Goal: Information Seeking & Learning: Stay updated

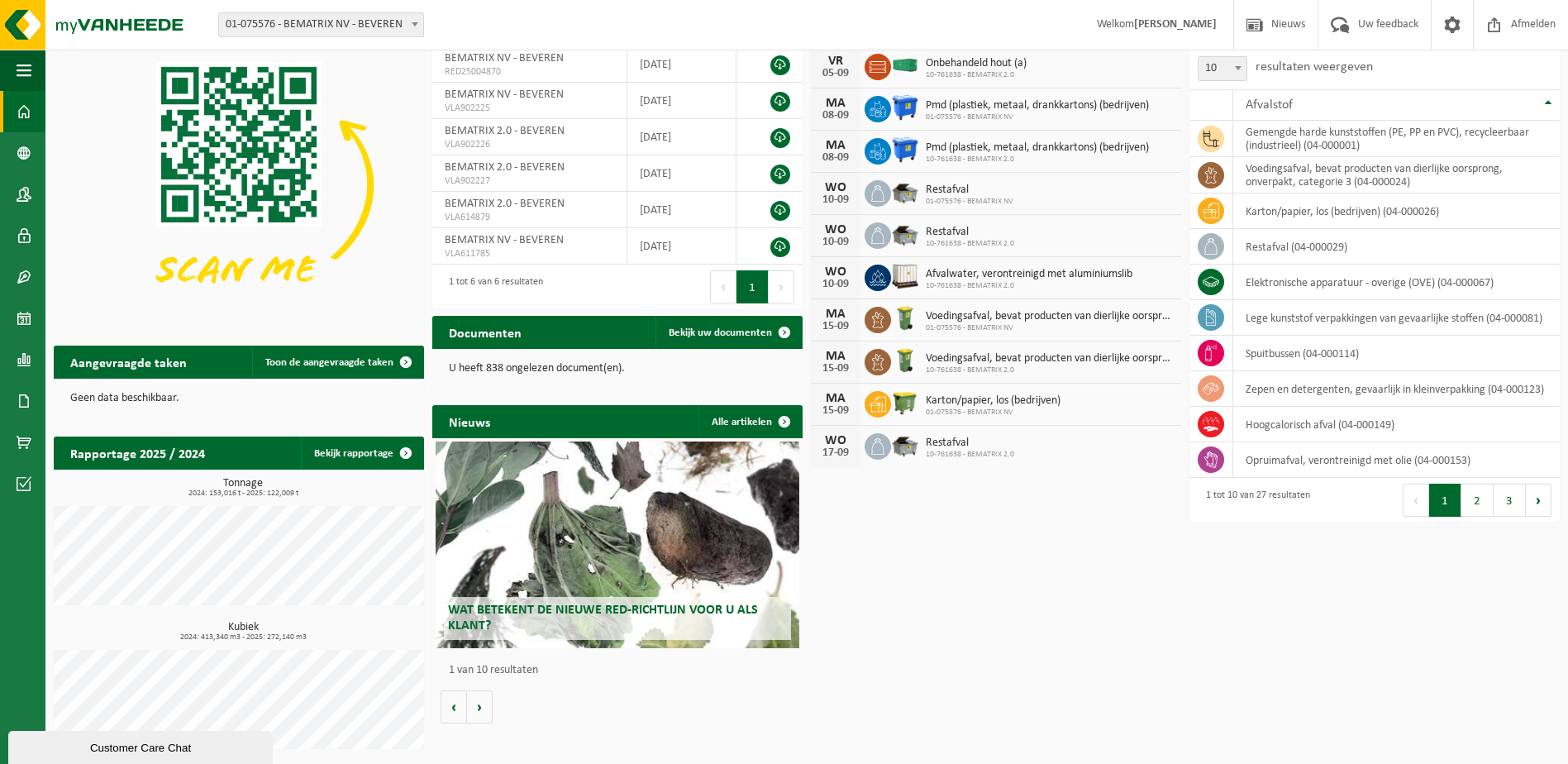
scroll to position [88, 0]
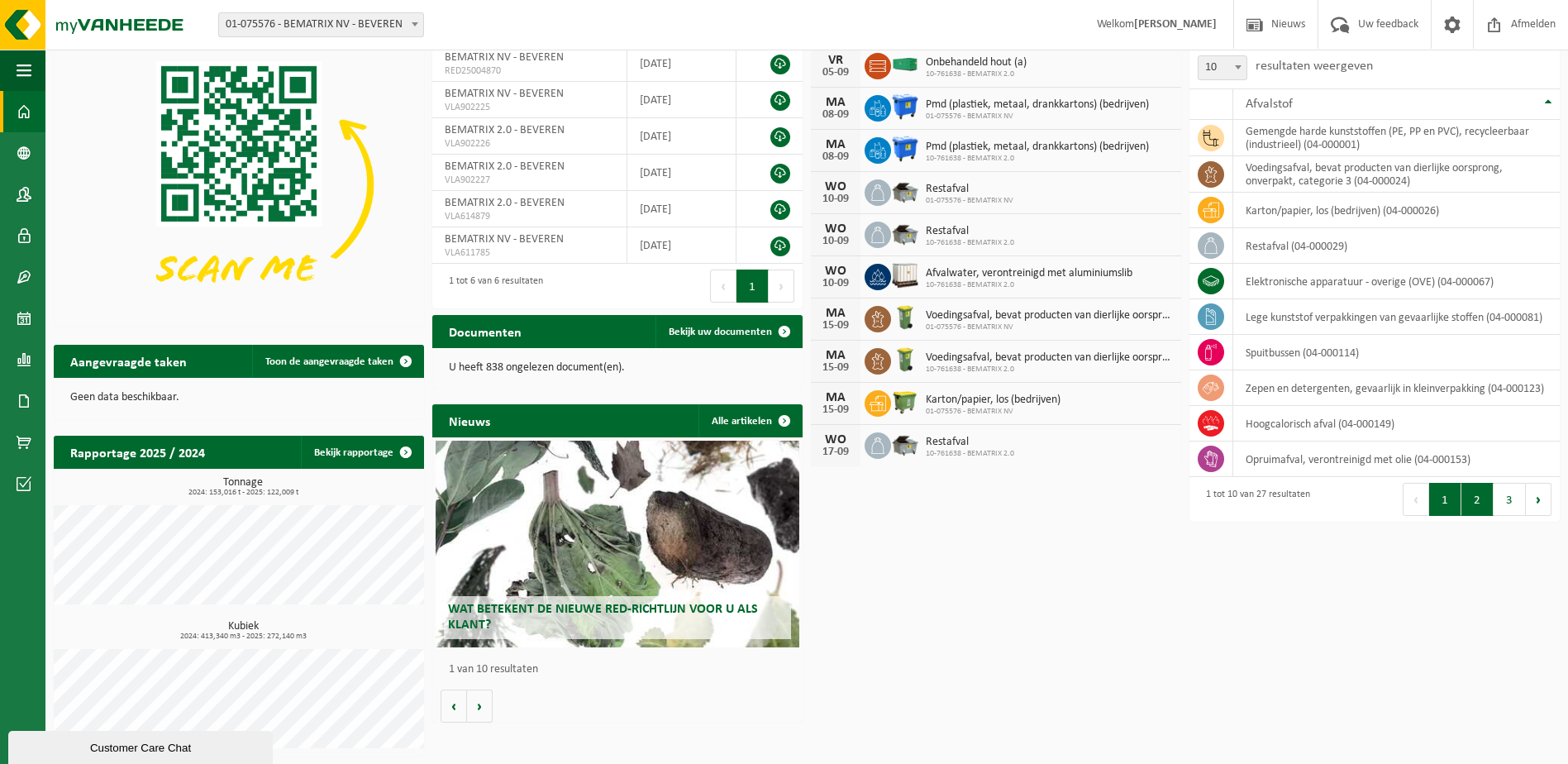
click at [1477, 498] on button "2" at bounding box center [1477, 500] width 32 height 33
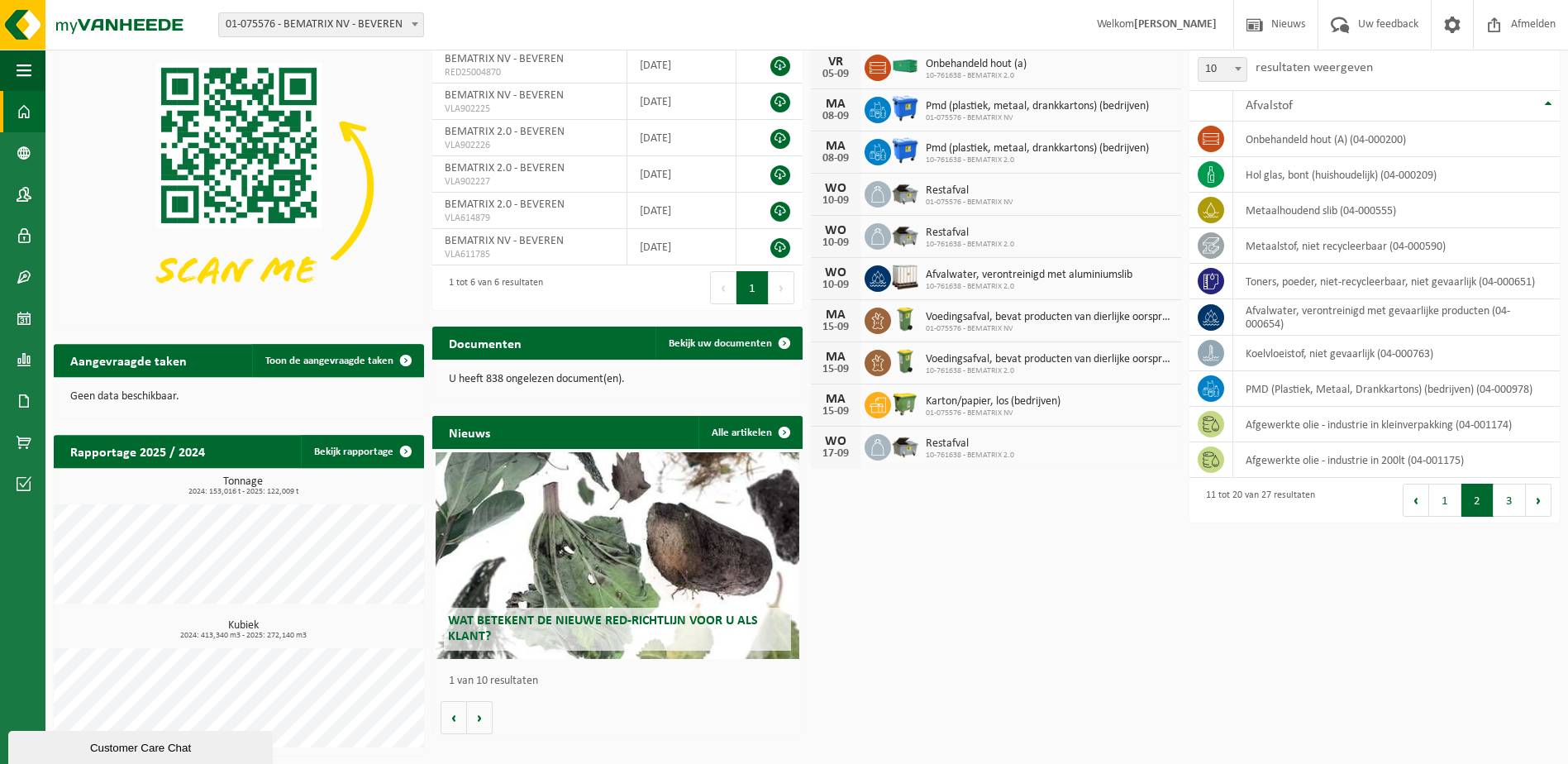
scroll to position [86, 0]
click at [1366, 388] on td "PMD (Plastiek, Metaal, Drankkartons) (bedrijven) (04-000978)" at bounding box center [1396, 389] width 326 height 35
click at [1242, 387] on td "PMD (Plastiek, Metaal, Drankkartons) (bedrijven) (04-000978)" at bounding box center [1396, 389] width 326 height 35
click at [1245, 397] on td "PMD (Plastiek, Metaal, Drankkartons) (bedrijven) (04-000978)" at bounding box center [1396, 389] width 326 height 35
click at [1319, 390] on td "PMD (Plastiek, Metaal, Drankkartons) (bedrijven) (04-000978)" at bounding box center [1396, 389] width 326 height 35
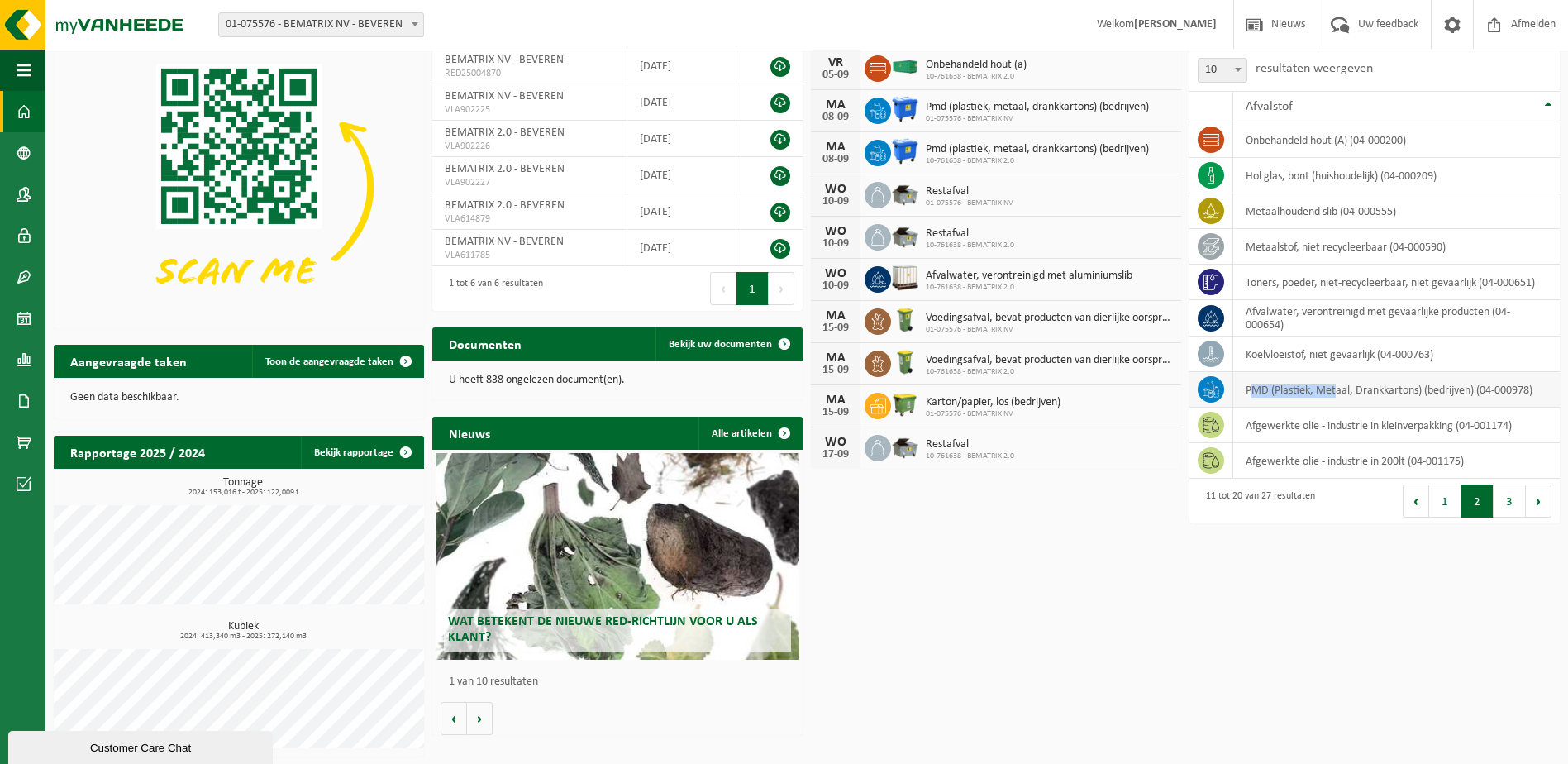
drag, startPoint x: 1249, startPoint y: 391, endPoint x: 1335, endPoint y: 388, distance: 86.1
click at [1335, 388] on td "PMD (Plastiek, Metaal, Drankkartons) (bedrijven) (04-000978)" at bounding box center [1396, 389] width 326 height 35
drag, startPoint x: 1335, startPoint y: 388, endPoint x: 1246, endPoint y: 386, distance: 89.0
click at [1246, 386] on td "PMD (Plastiek, Metaal, Drankkartons) (bedrijven) (04-000978)" at bounding box center [1396, 389] width 326 height 35
drag, startPoint x: 1245, startPoint y: 387, endPoint x: 1423, endPoint y: 391, distance: 178.0
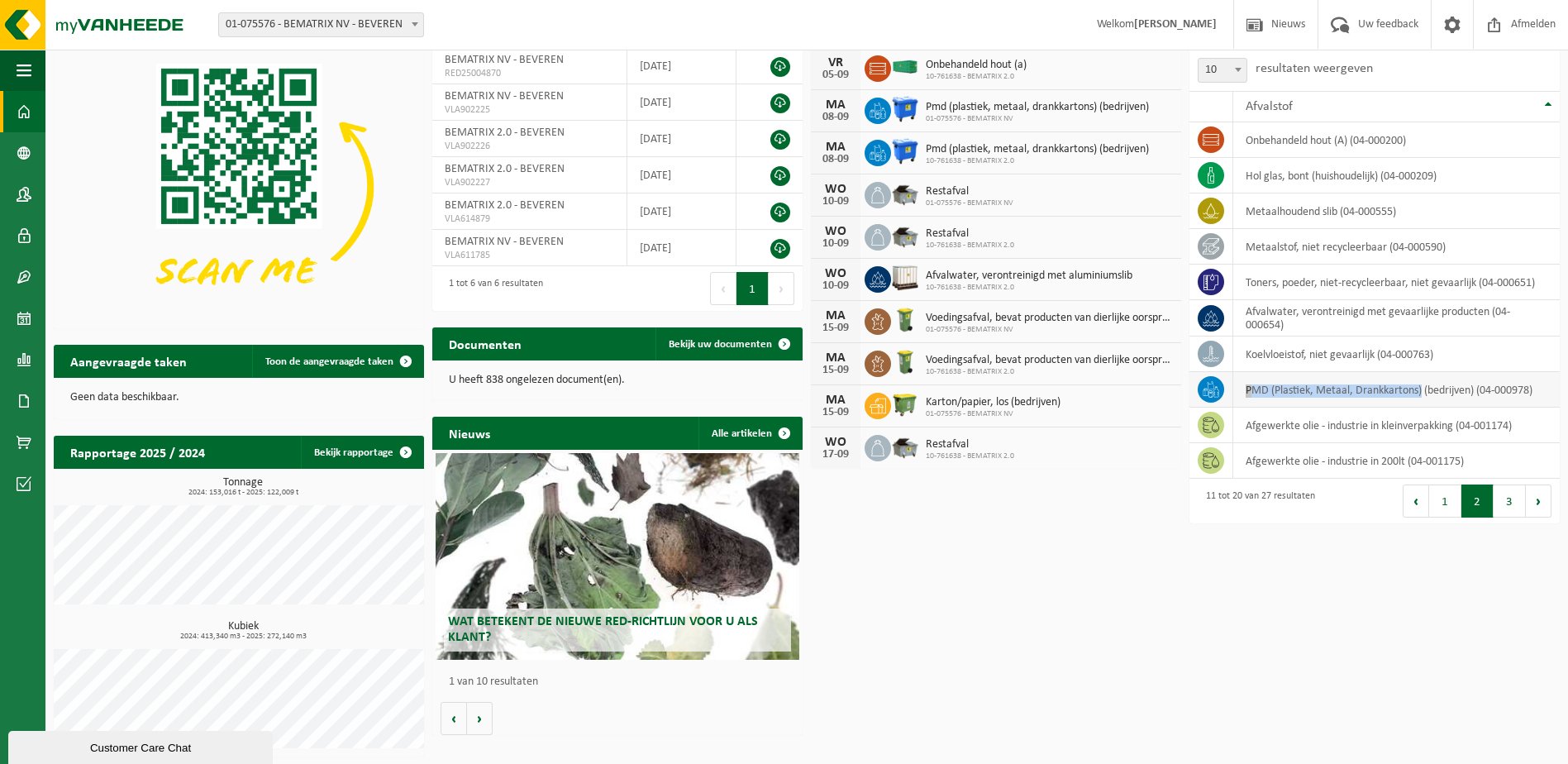
click at [1423, 391] on td "PMD (Plastiek, Metaal, Drankkartons) (bedrijven) (04-000978)" at bounding box center [1396, 389] width 326 height 35
copy td "PMD (Plastiek, Metaal, Drankkartons)"
click at [1508, 504] on button "3" at bounding box center [1509, 501] width 32 height 33
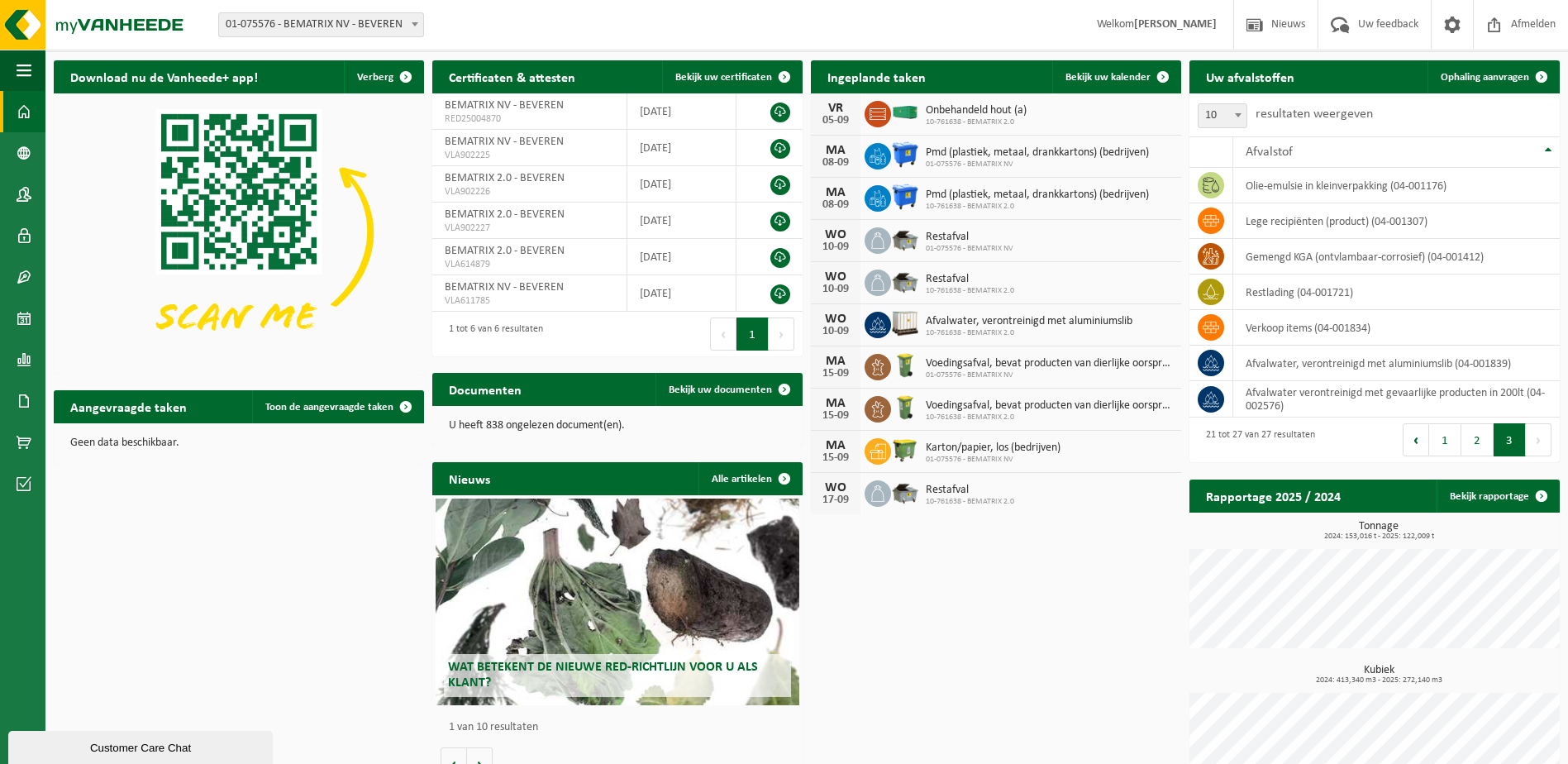
scroll to position [0, 0]
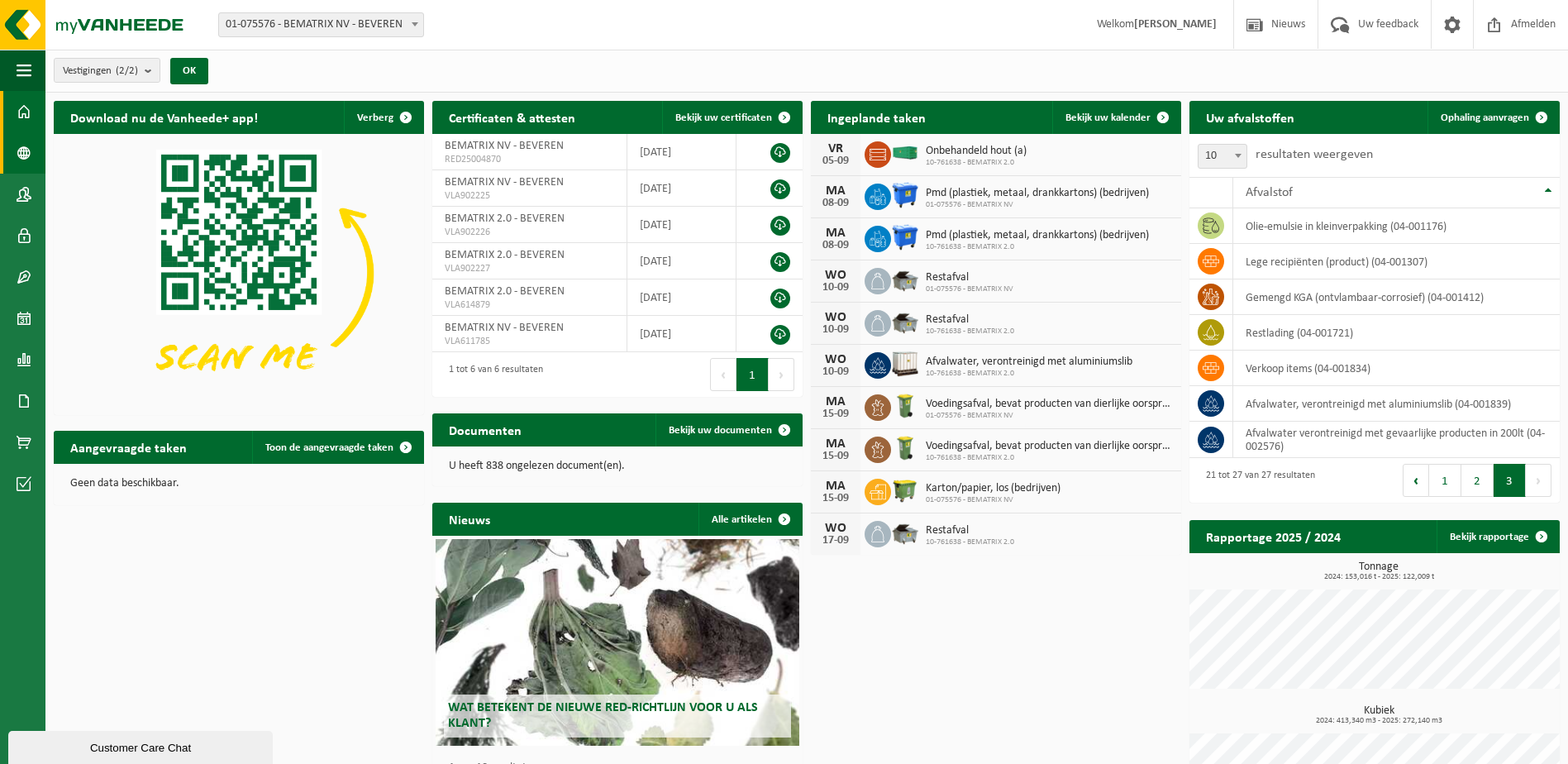
click at [24, 144] on span at bounding box center [24, 152] width 15 height 41
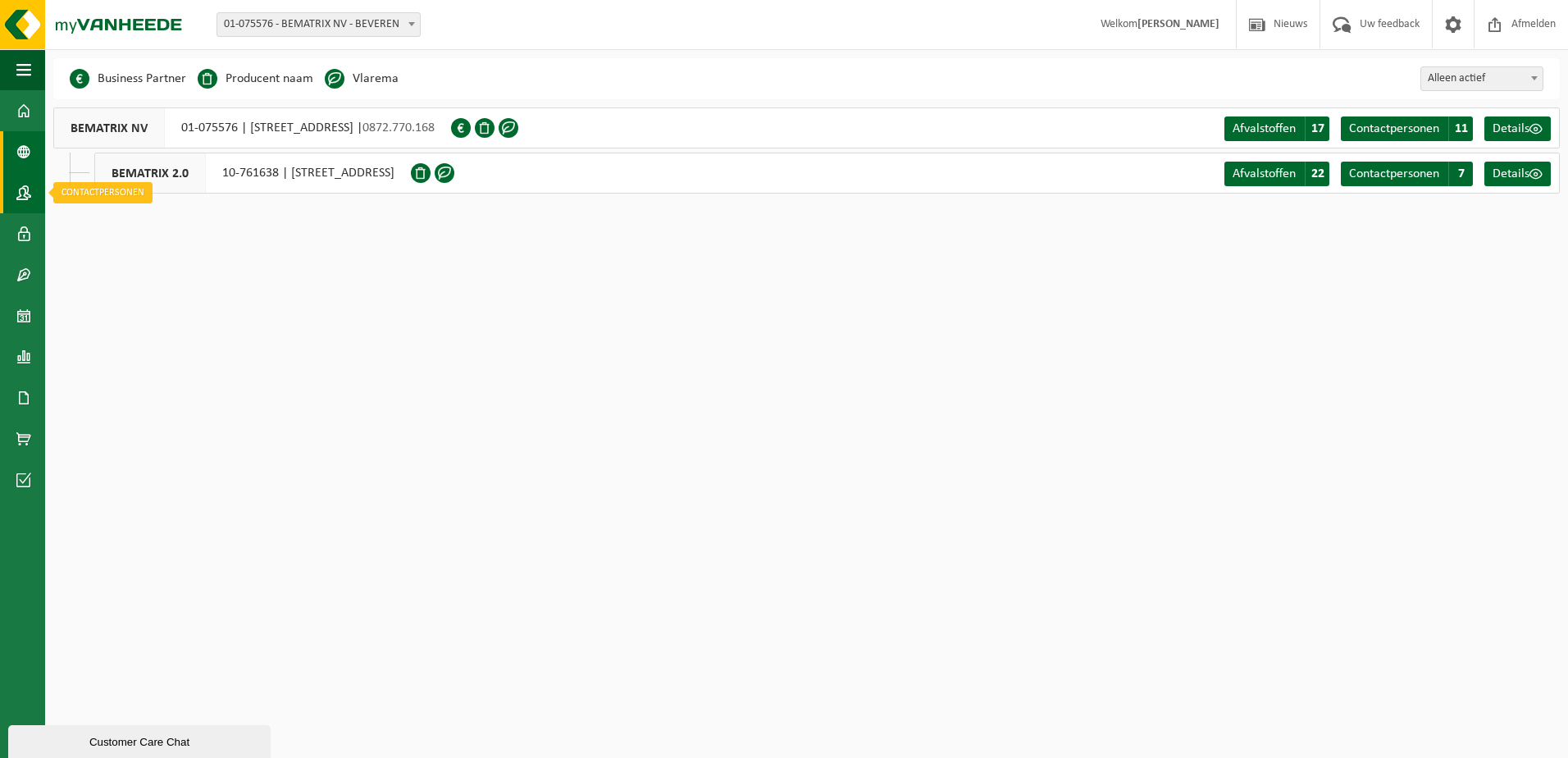
click at [20, 197] on span at bounding box center [23, 193] width 15 height 41
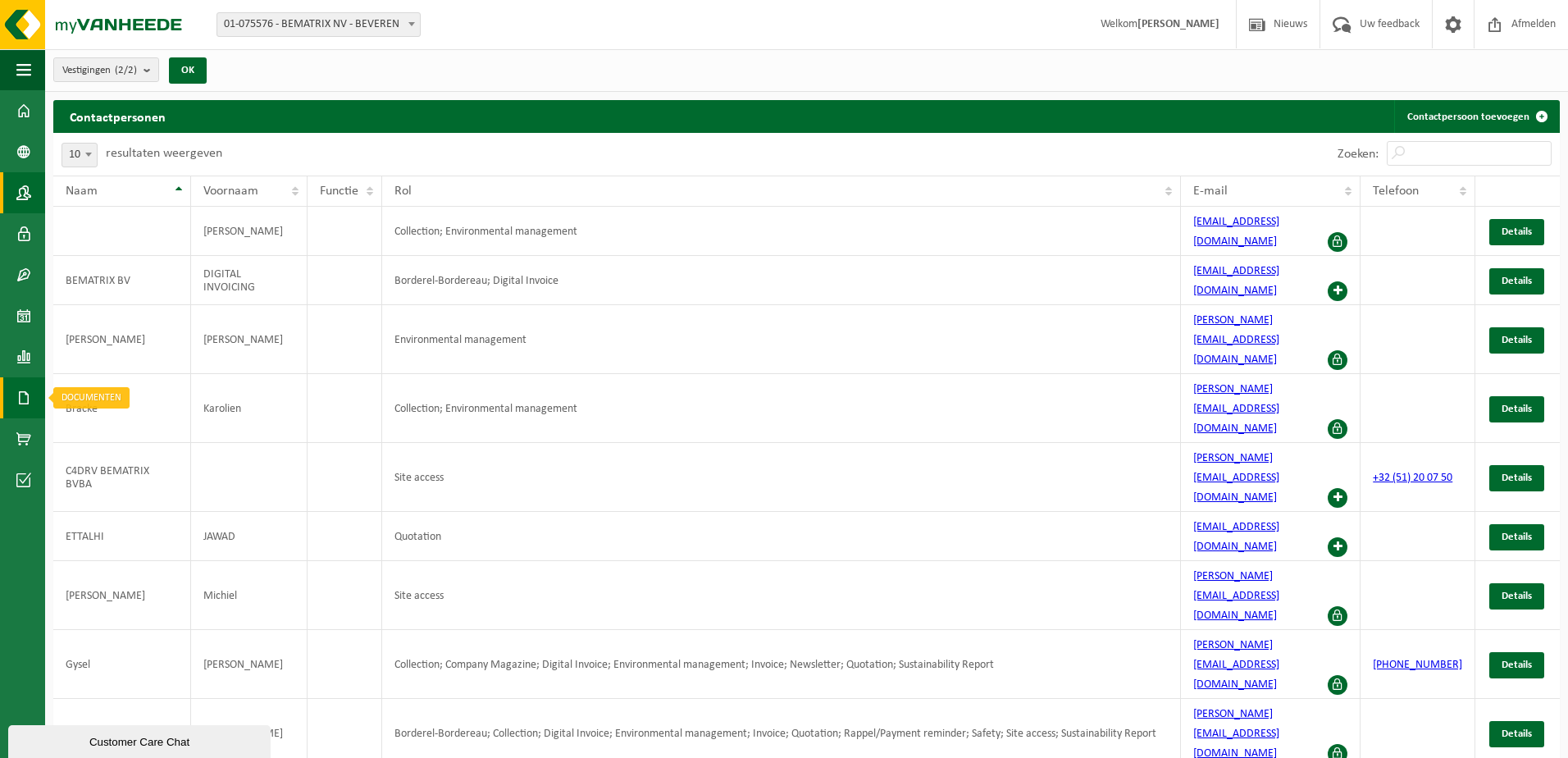
click at [18, 393] on span at bounding box center [23, 398] width 15 height 41
click at [18, 433] on span at bounding box center [23, 439] width 15 height 41
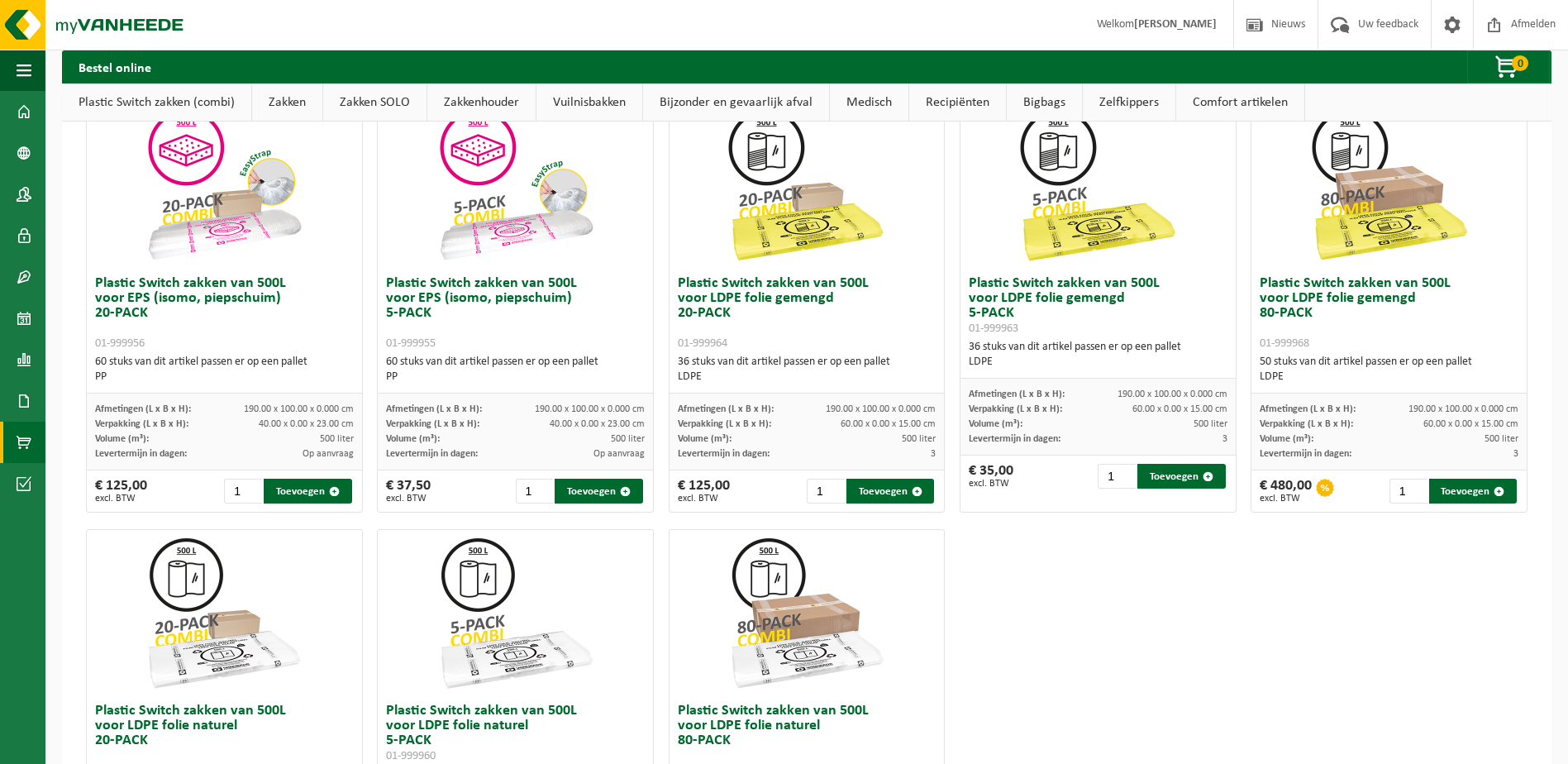
scroll to position [578, 0]
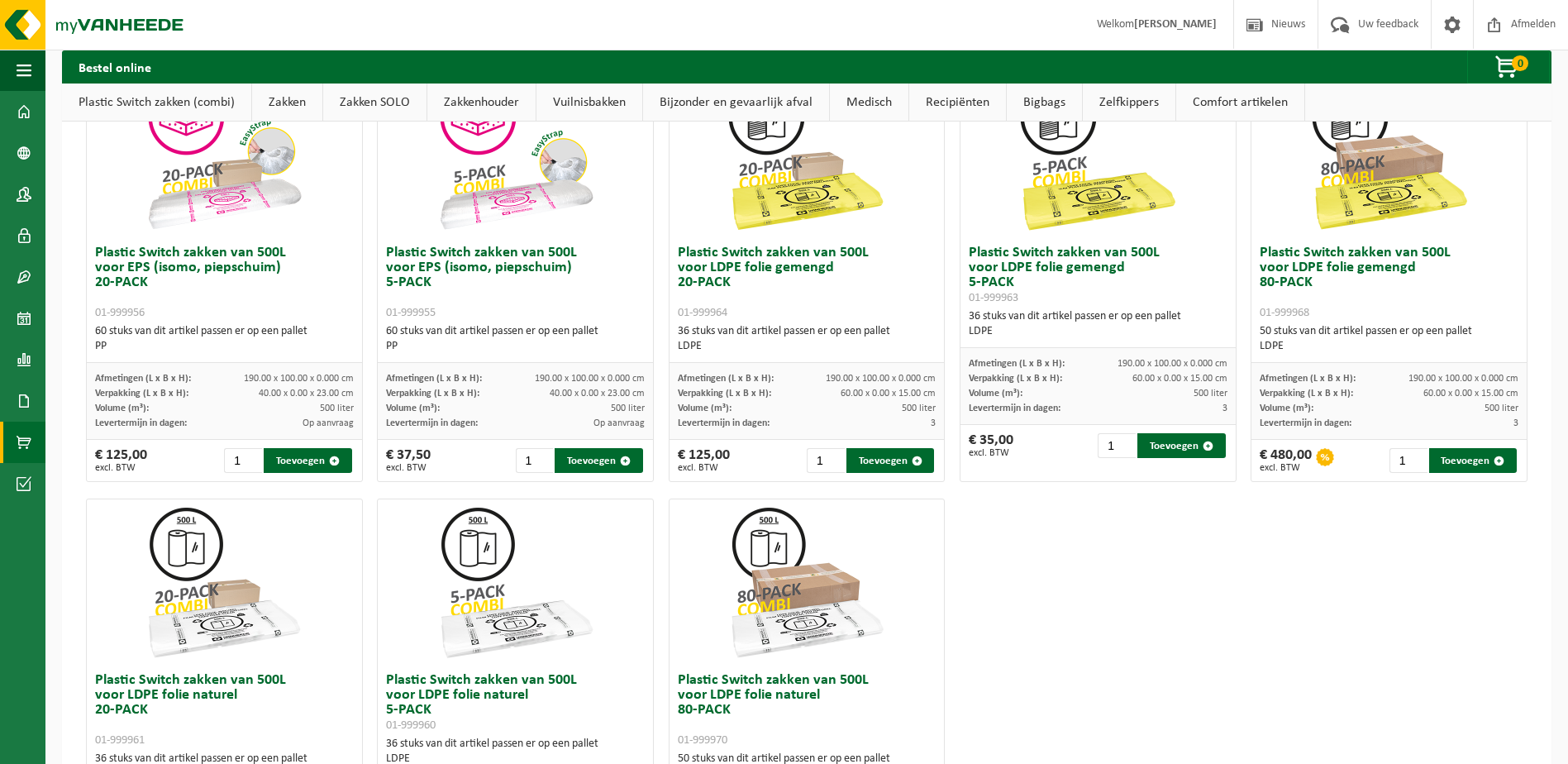
click at [485, 205] on img at bounding box center [515, 154] width 165 height 165
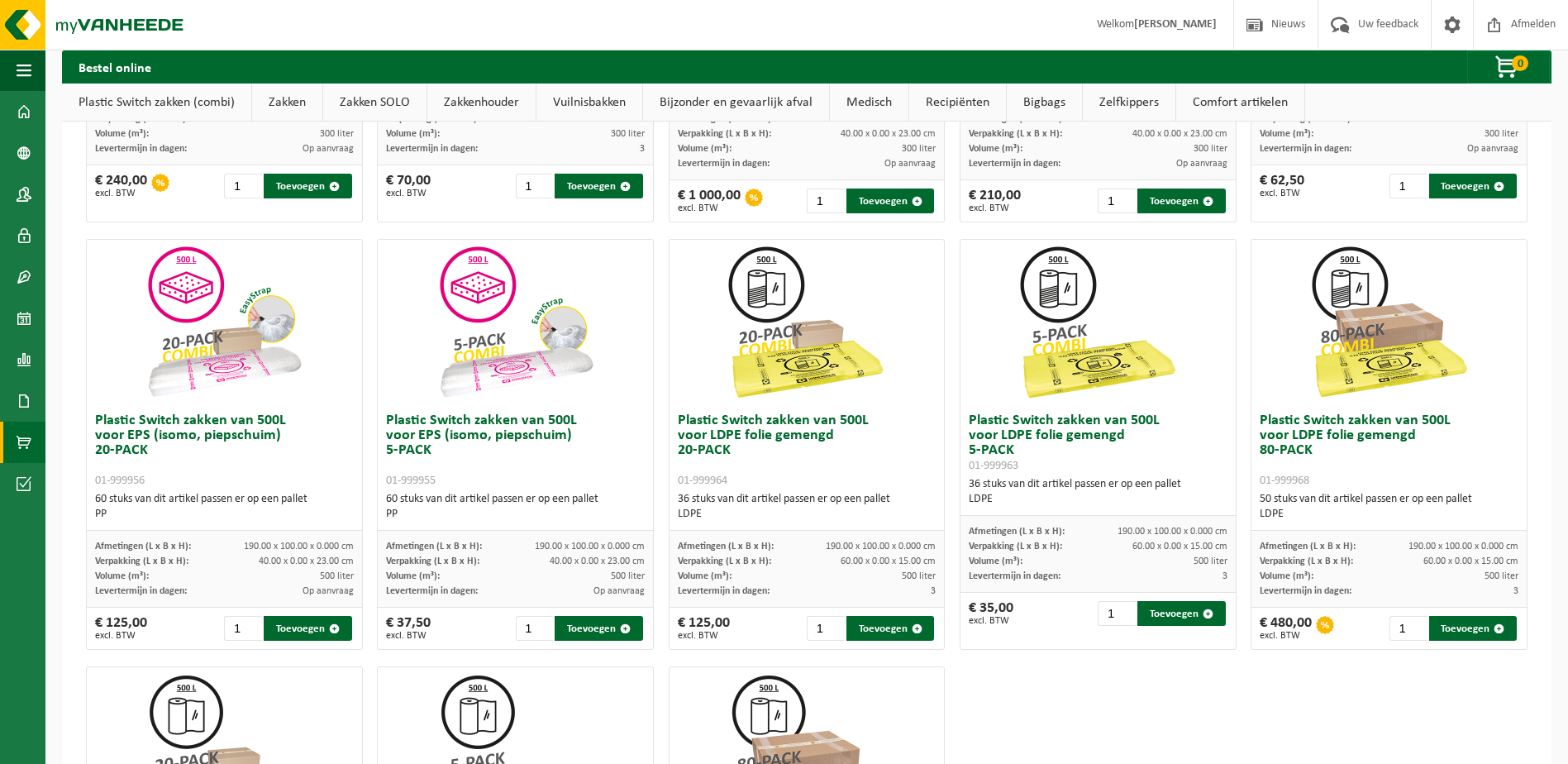
scroll to position [0, 0]
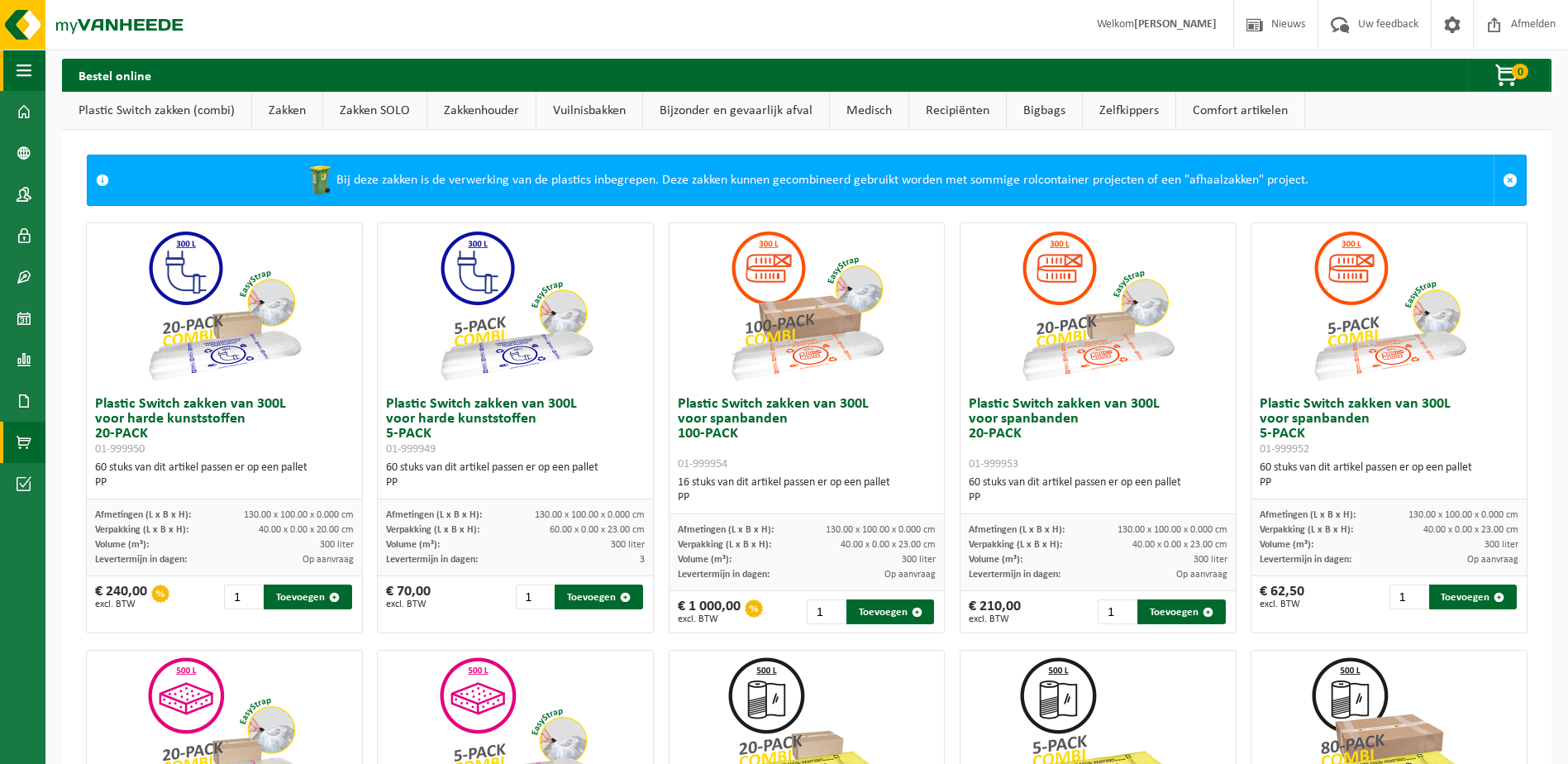
click at [24, 65] on span "button" at bounding box center [24, 70] width 15 height 41
click at [28, 110] on span at bounding box center [24, 111] width 15 height 41
click at [25, 115] on span at bounding box center [24, 111] width 15 height 41
click at [287, 110] on link "Zakken" at bounding box center [286, 110] width 70 height 38
click at [243, 350] on img at bounding box center [224, 306] width 165 height 165
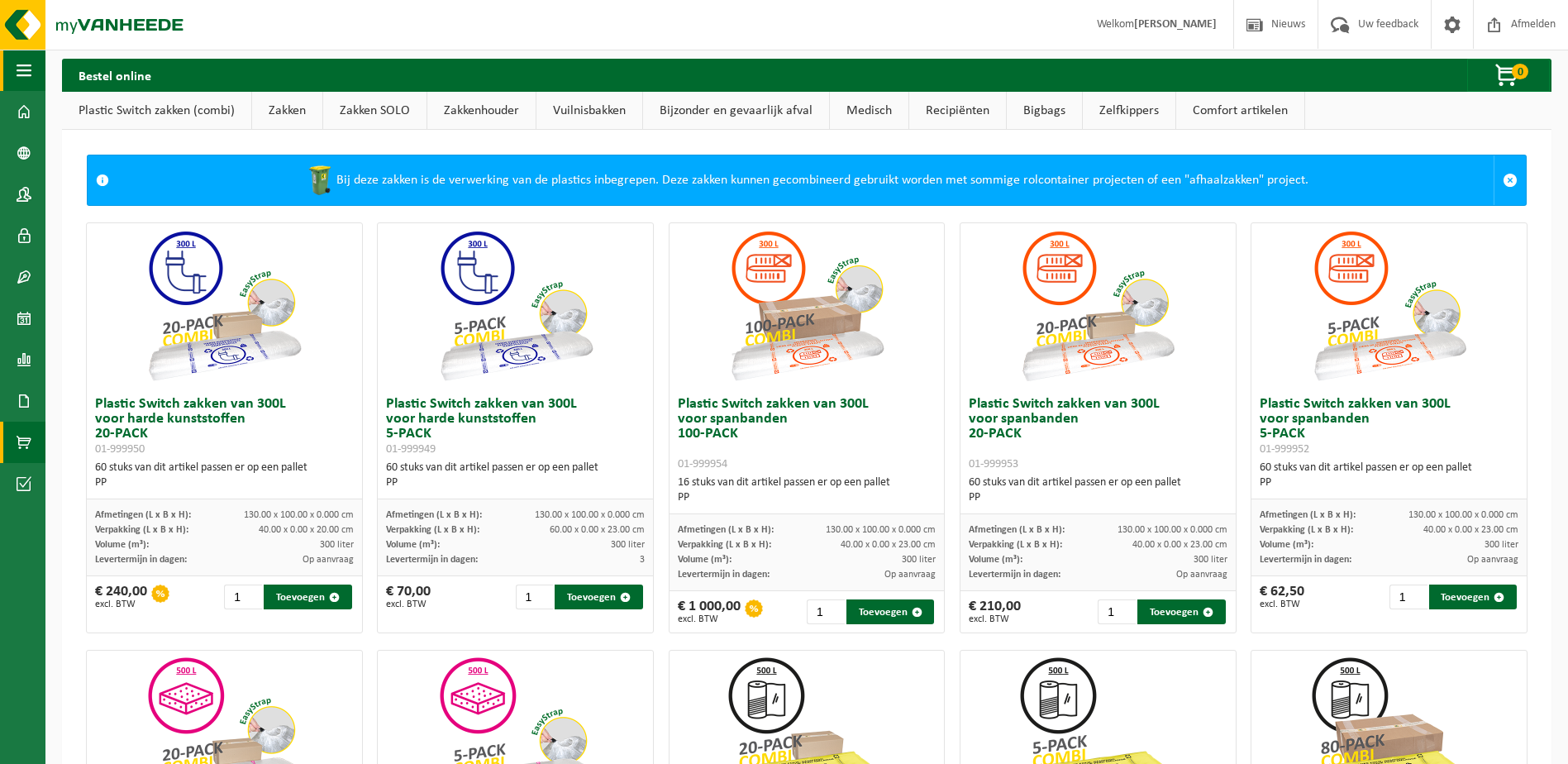
click at [32, 64] on button "Navigatie" at bounding box center [23, 70] width 45 height 41
click at [75, 18] on img at bounding box center [99, 25] width 199 height 49
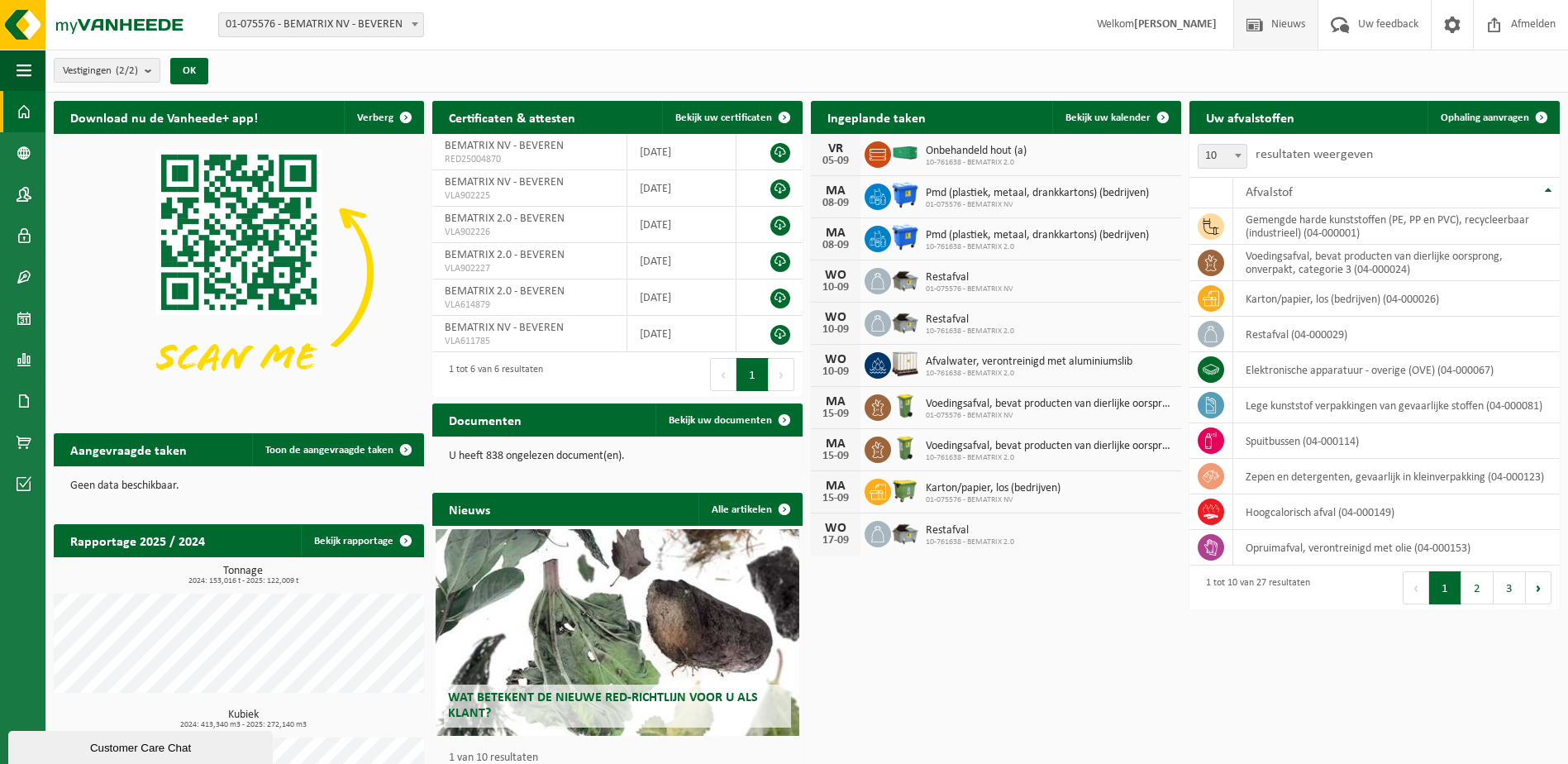
click at [1272, 29] on span "Nieuws" at bounding box center [1288, 25] width 42 height 49
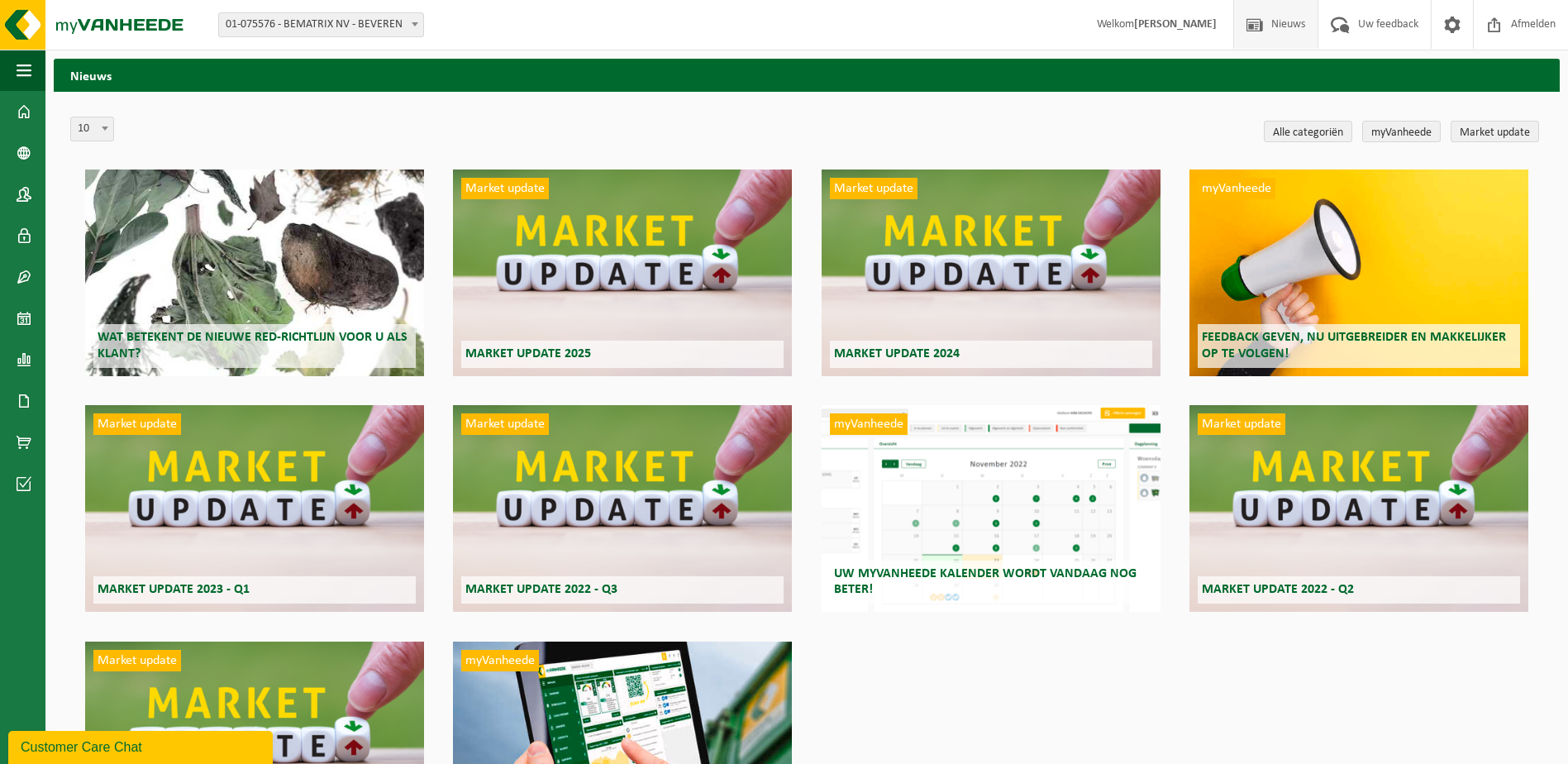
click at [595, 253] on div "Market update Market update 2025" at bounding box center [622, 272] width 339 height 206
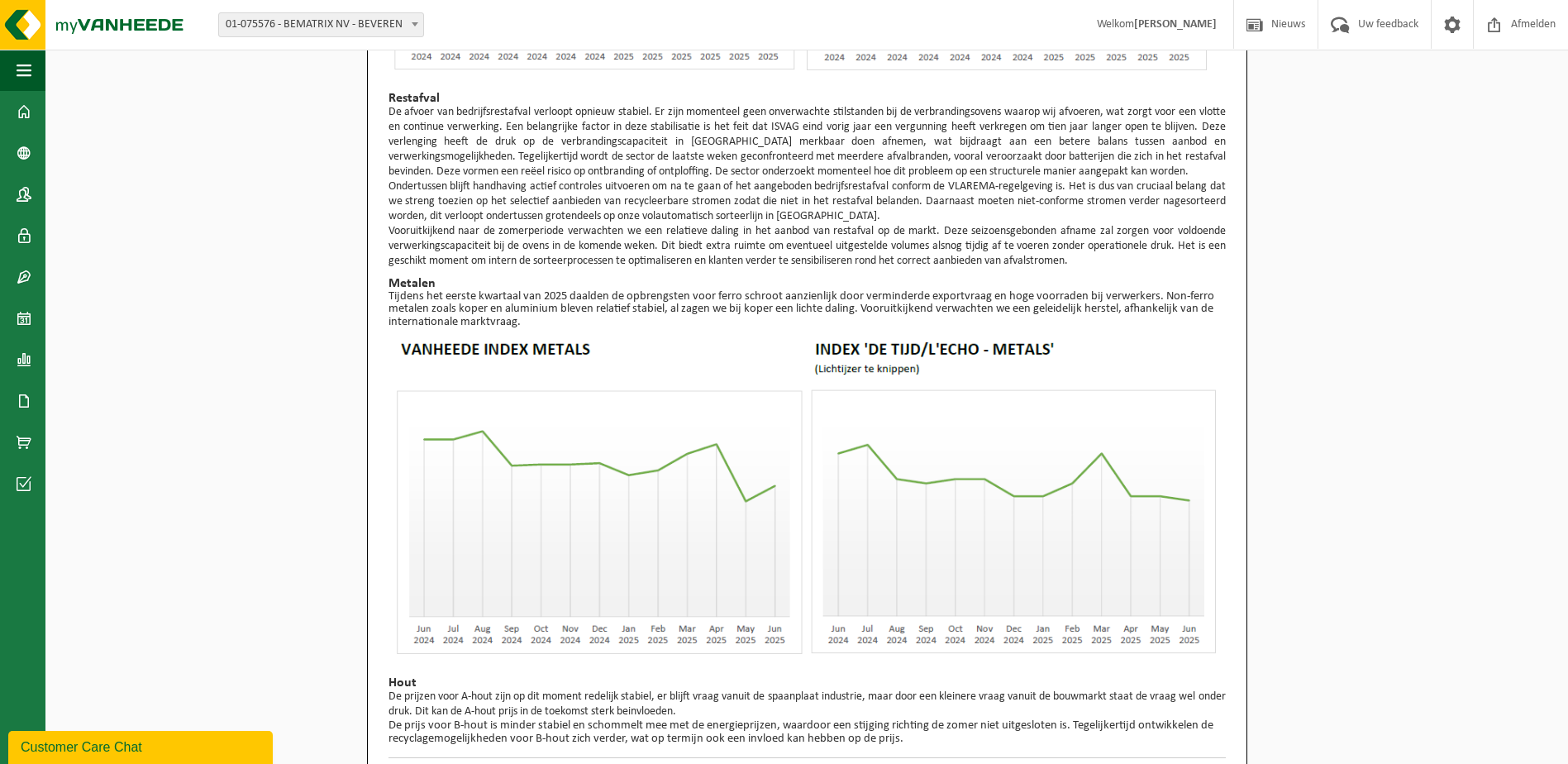
scroll to position [1087, 0]
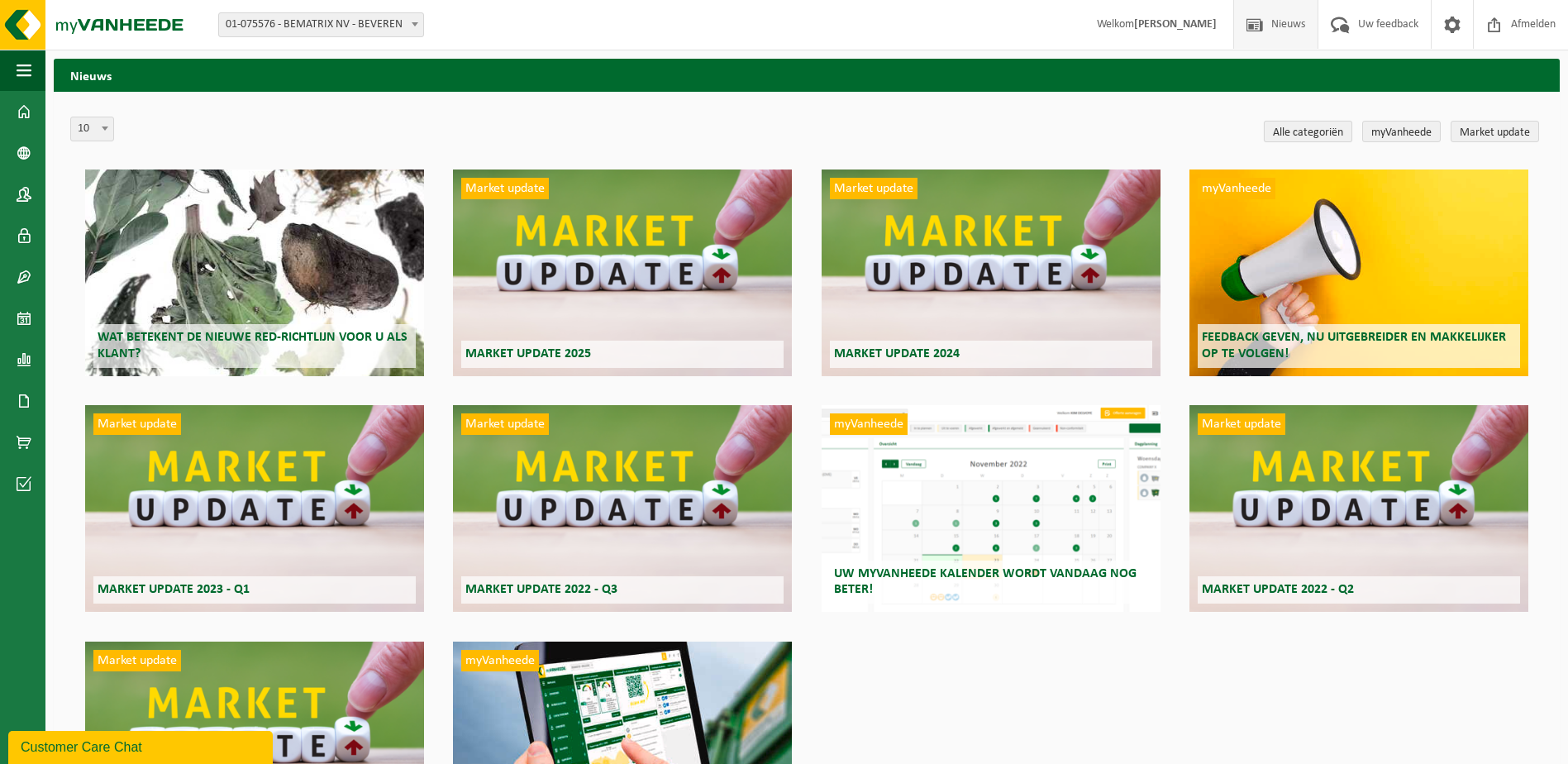
click at [1289, 130] on link "Alle categoriën" at bounding box center [1307, 132] width 88 height 22
click at [557, 297] on div "Market update Market update 2025" at bounding box center [622, 272] width 339 height 206
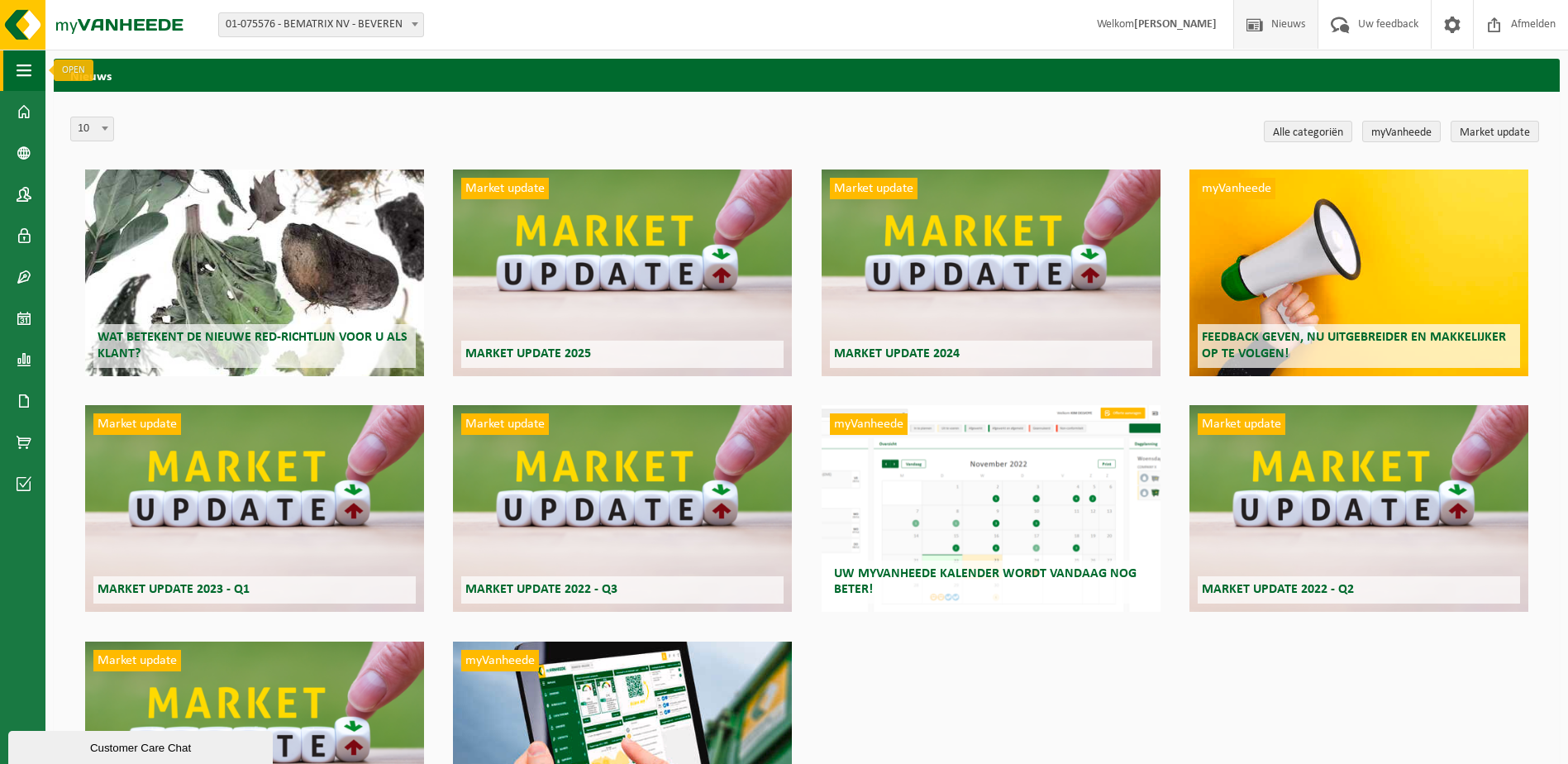
click at [28, 73] on span "button" at bounding box center [24, 70] width 15 height 41
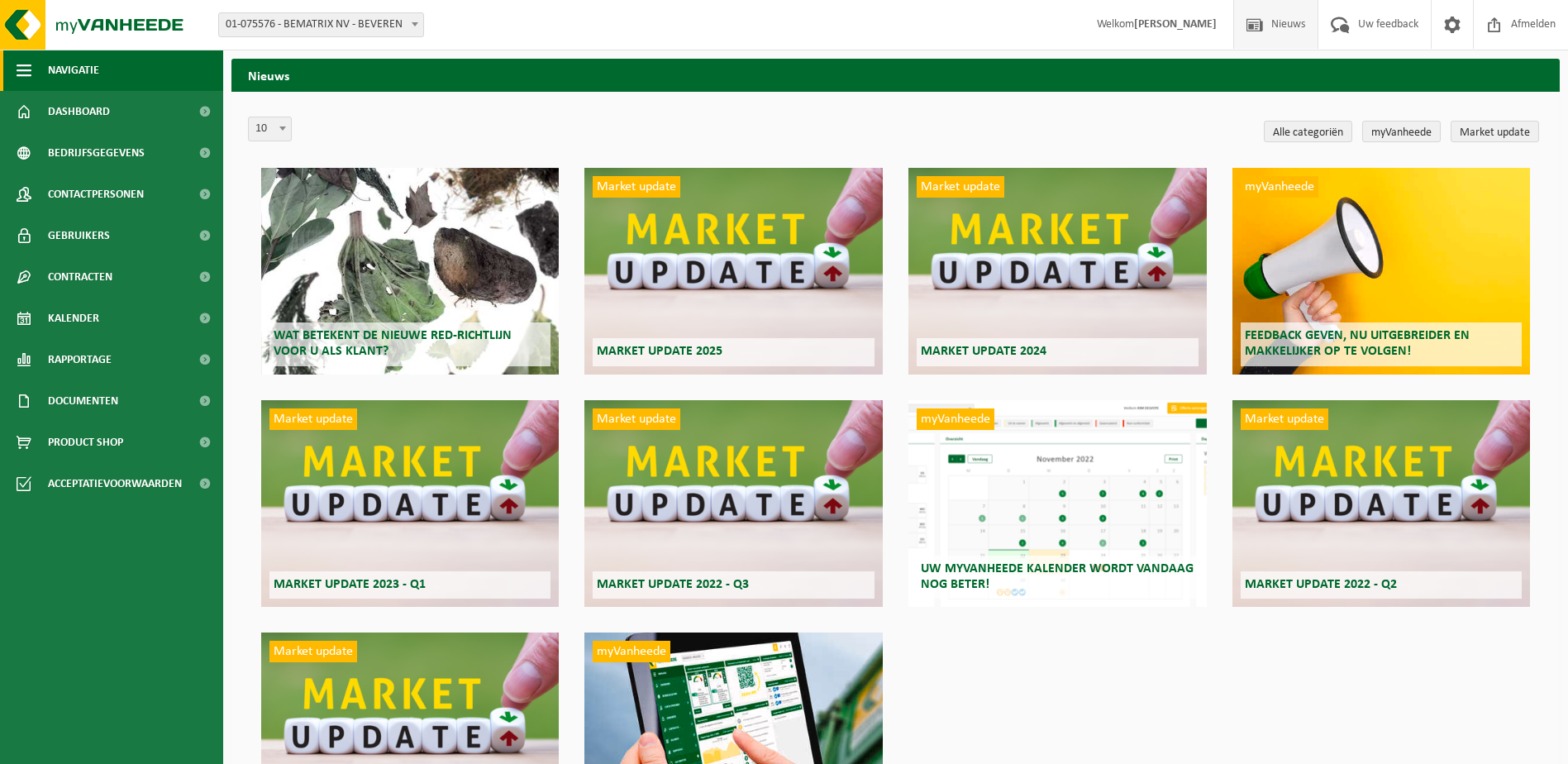
click at [33, 67] on button "Navigatie" at bounding box center [111, 70] width 223 height 41
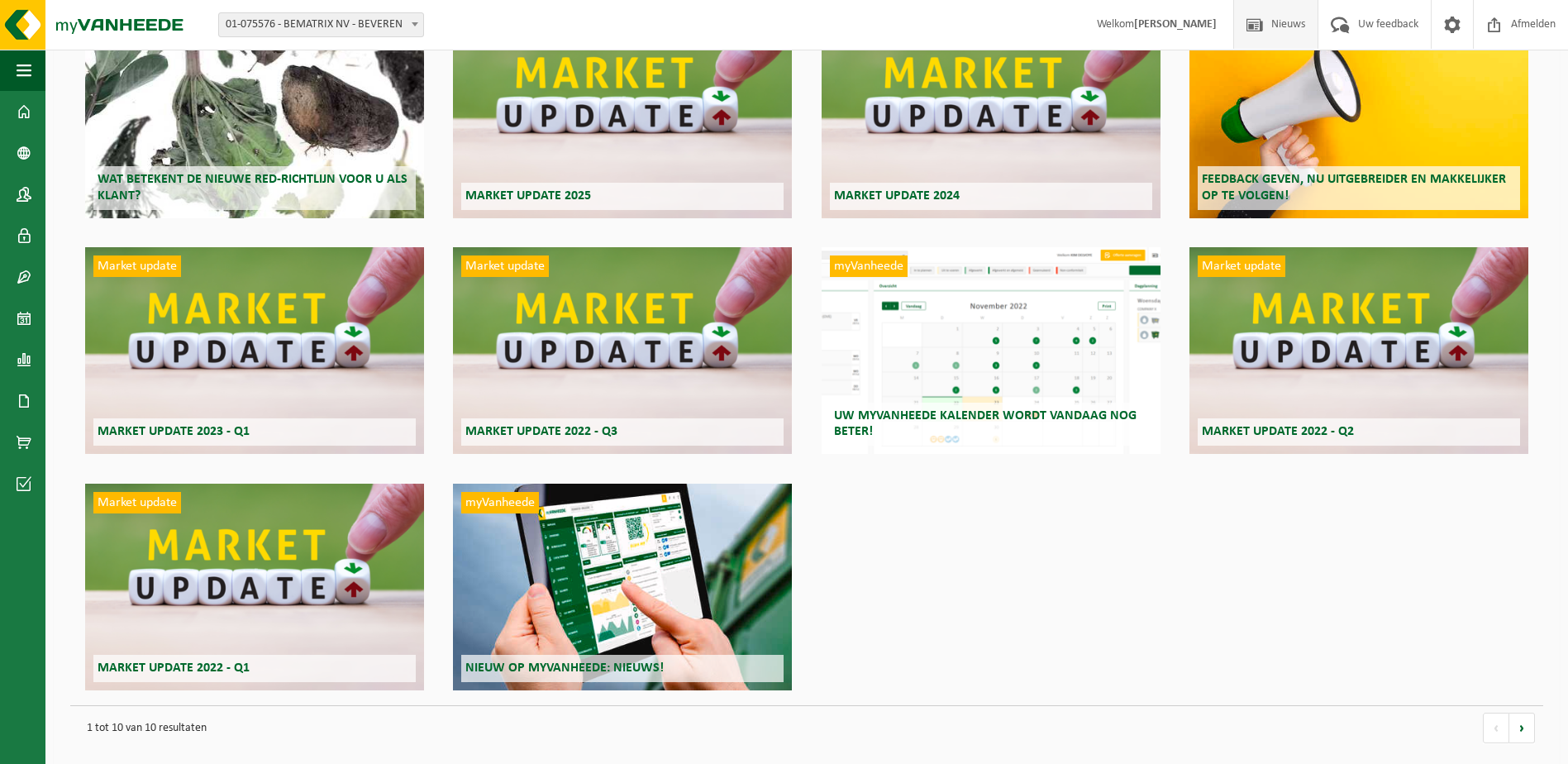
scroll to position [169, 0]
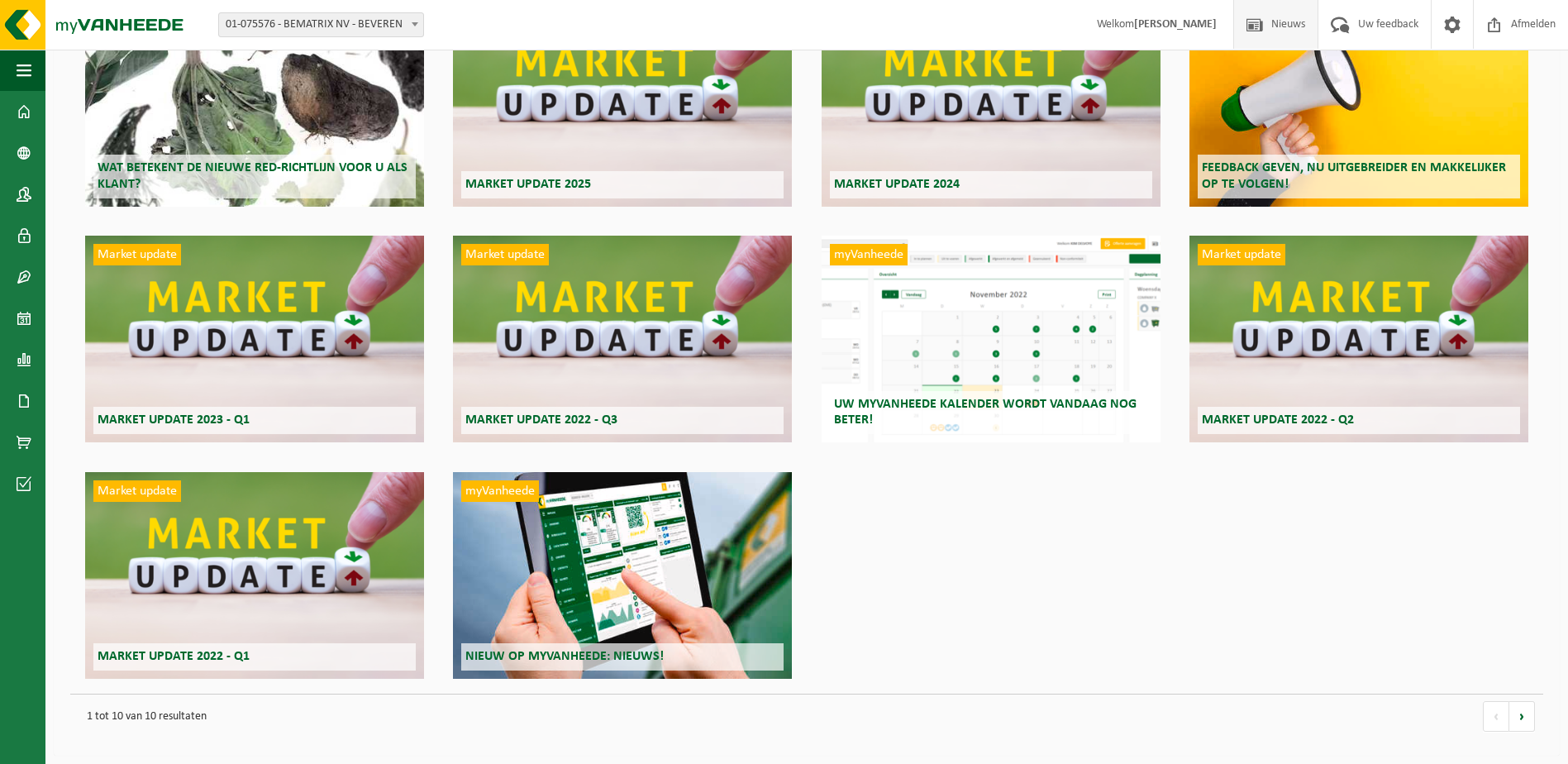
click at [595, 606] on div "myVanheede Nieuw op myVanheede: Nieuws!" at bounding box center [622, 575] width 339 height 206
